Goal: Book appointment/travel/reservation

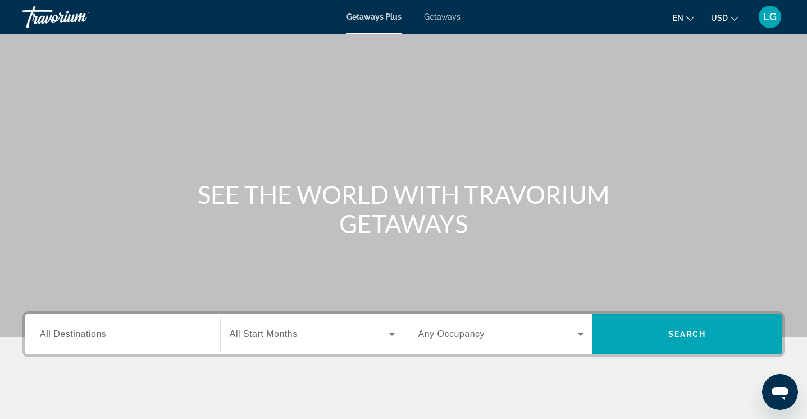
scroll to position [168, 0]
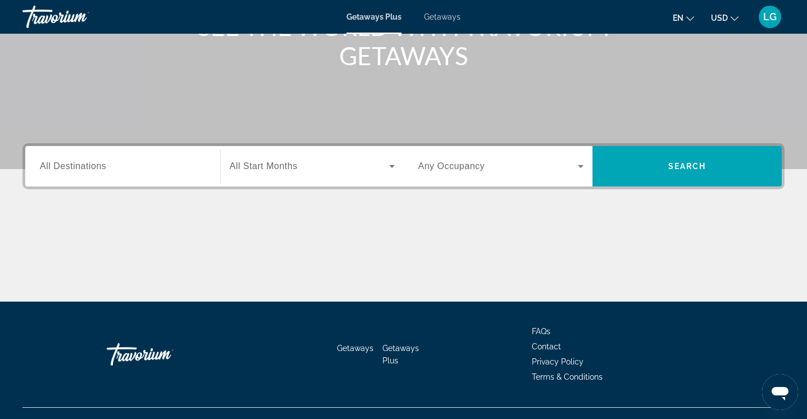
click at [78, 172] on div "Destination All Destinations" at bounding box center [123, 167] width 166 height 32
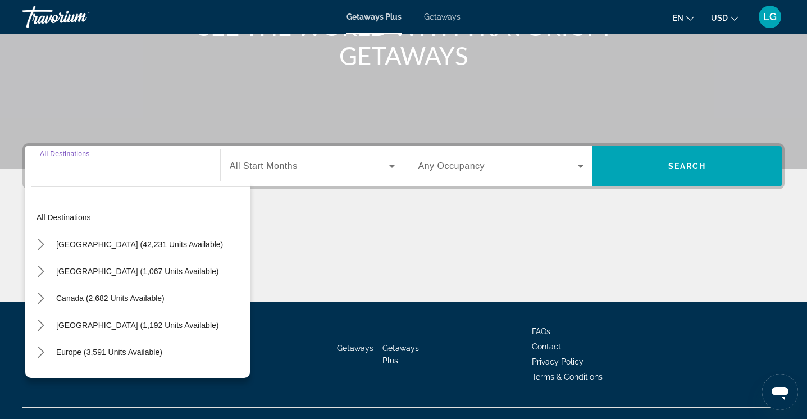
scroll to position [188, 0]
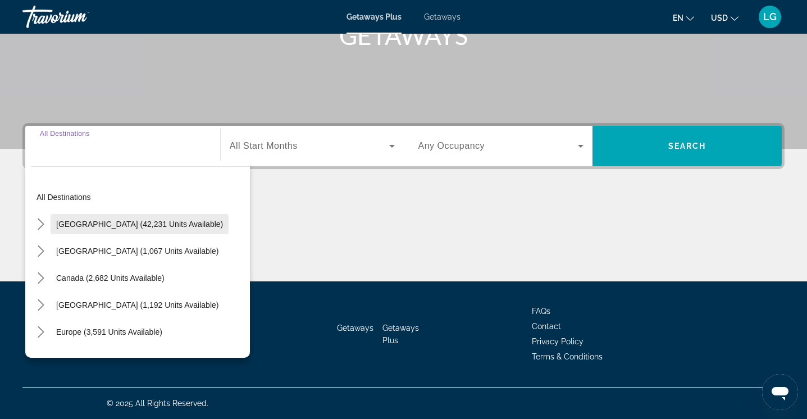
click at [115, 230] on span "Select destination: United States (42,231 units available)" at bounding box center [140, 224] width 178 height 27
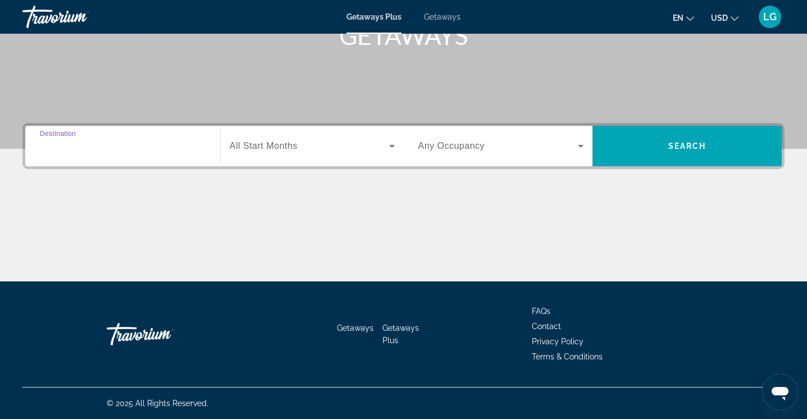
type input "**********"
click at [294, 144] on span "All Start Months" at bounding box center [264, 146] width 68 height 10
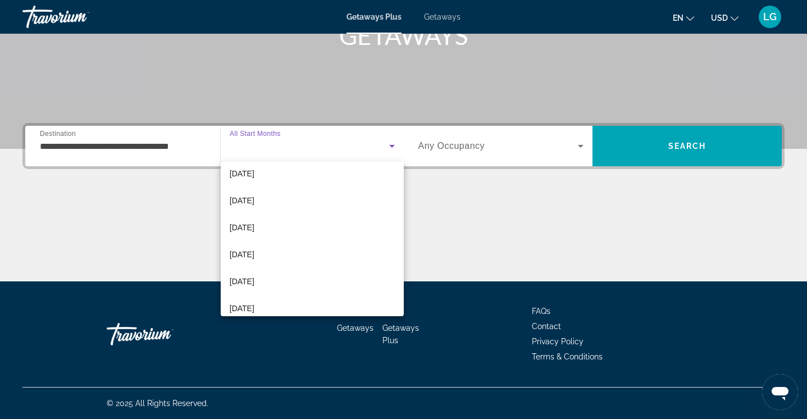
scroll to position [88, 0]
click at [254, 227] on span "[DATE]" at bounding box center [242, 226] width 25 height 13
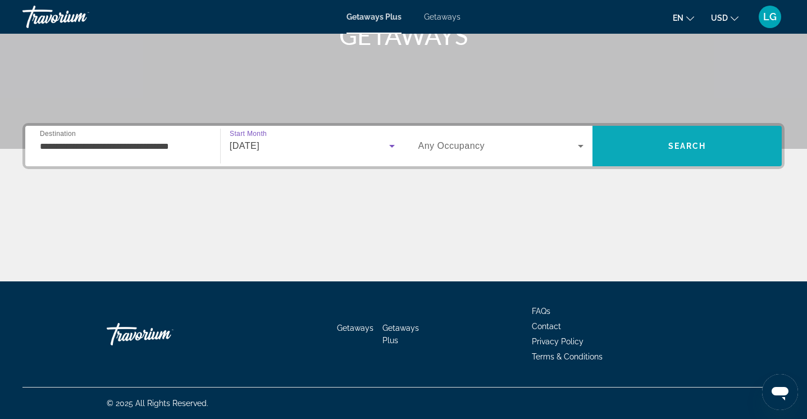
click at [698, 138] on span "Search" at bounding box center [687, 146] width 189 height 27
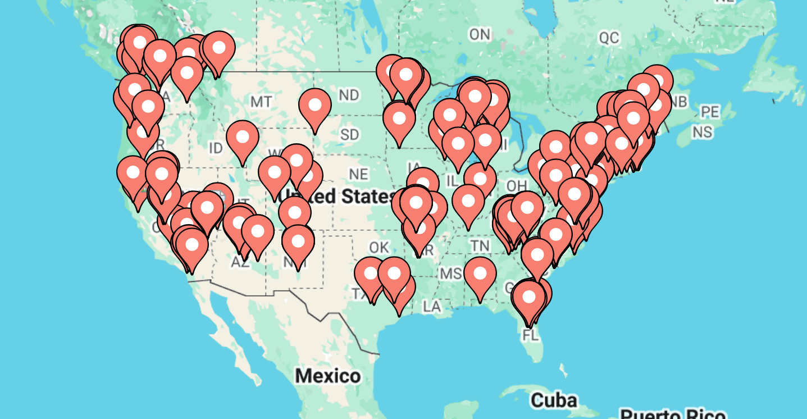
click at [102, 167] on gmp-advanced-marker "Main content" at bounding box center [107, 175] width 11 height 17
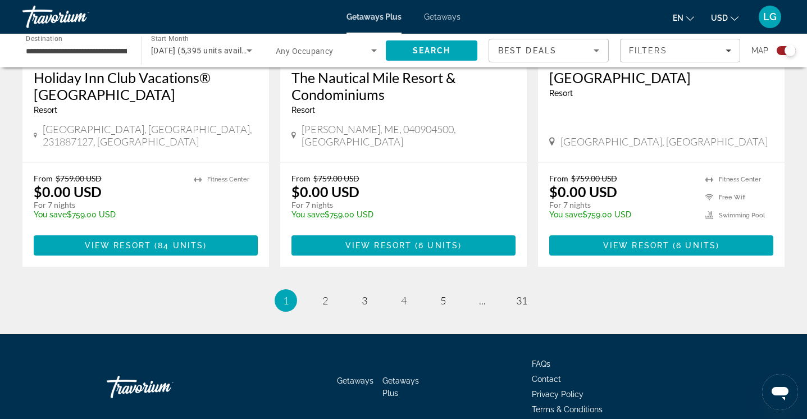
scroll to position [1780, 0]
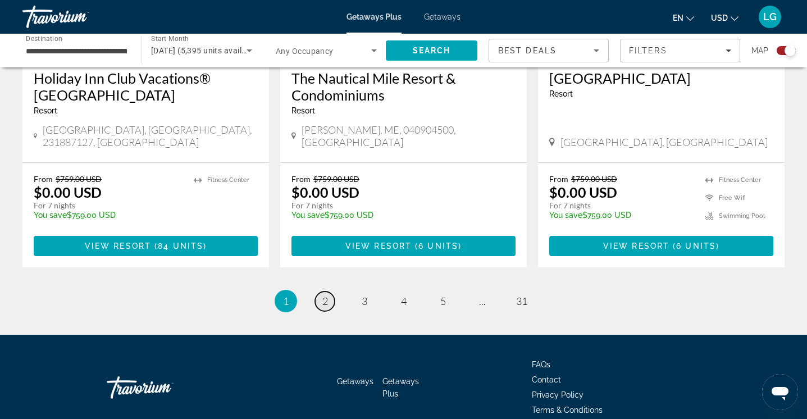
click at [324, 295] on span "2" at bounding box center [325, 301] width 6 height 12
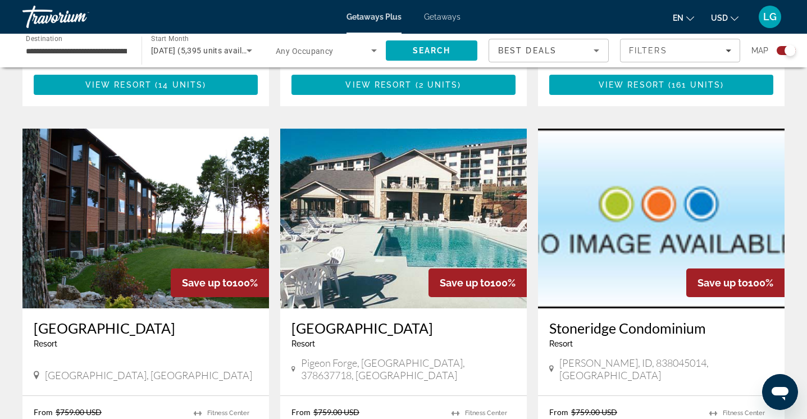
scroll to position [773, 0]
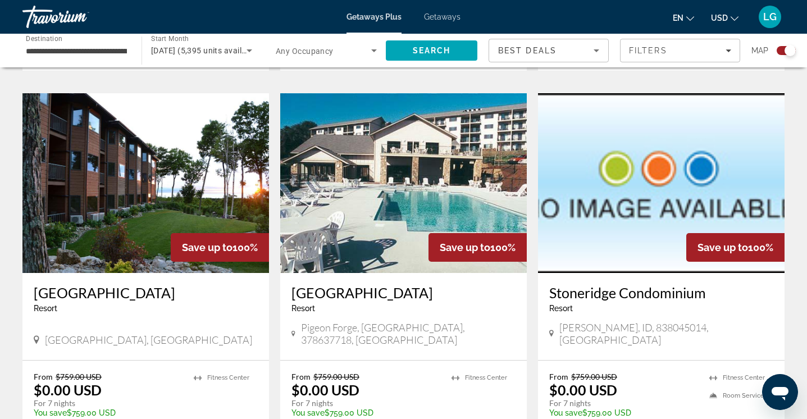
click at [150, 218] on img "Main content" at bounding box center [145, 183] width 247 height 180
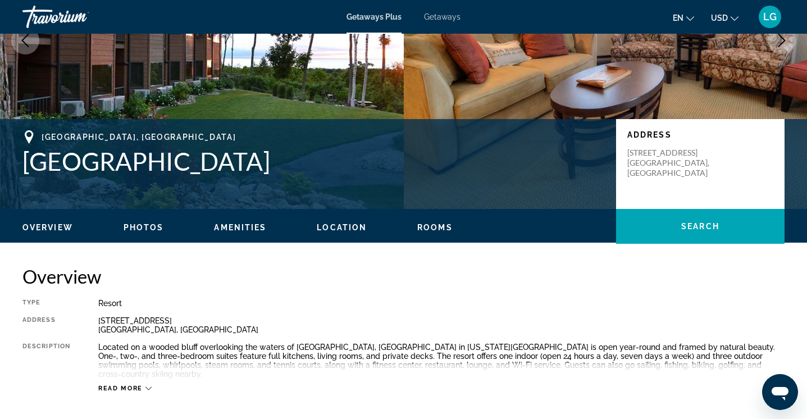
scroll to position [163, 0]
